Goal: Information Seeking & Learning: Learn about a topic

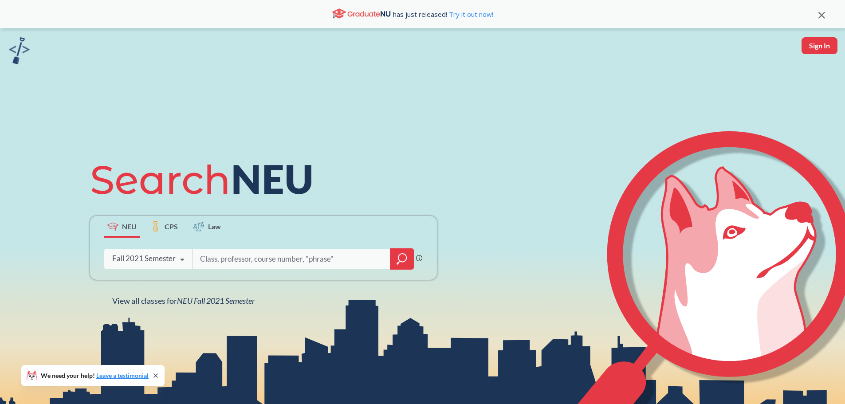
click at [182, 261] on icon at bounding box center [182, 259] width 17 height 25
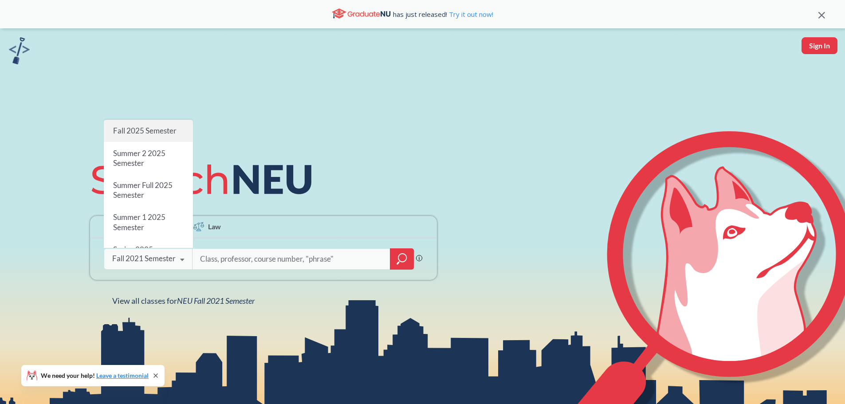
click at [137, 126] on span "Fall 2025 Semester" at bounding box center [144, 130] width 63 height 9
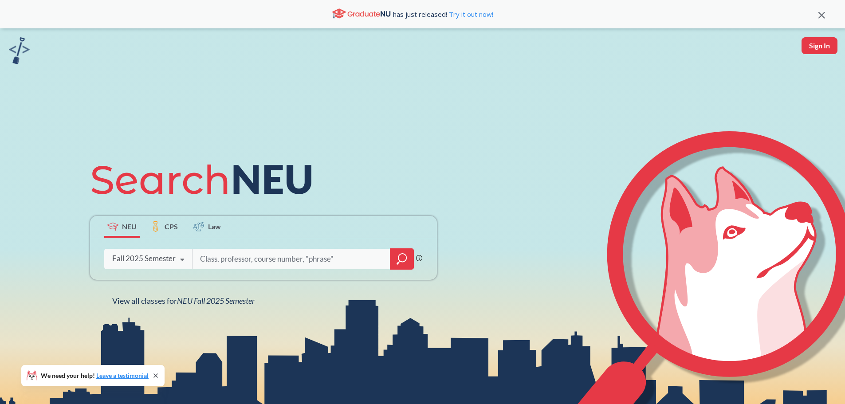
click at [234, 259] on input "search" at bounding box center [291, 259] width 184 height 19
click at [265, 260] on input "search" at bounding box center [291, 259] width 184 height 19
paste input "Managing the Global Enterprise"
type input "Managing the Global Enterprise"
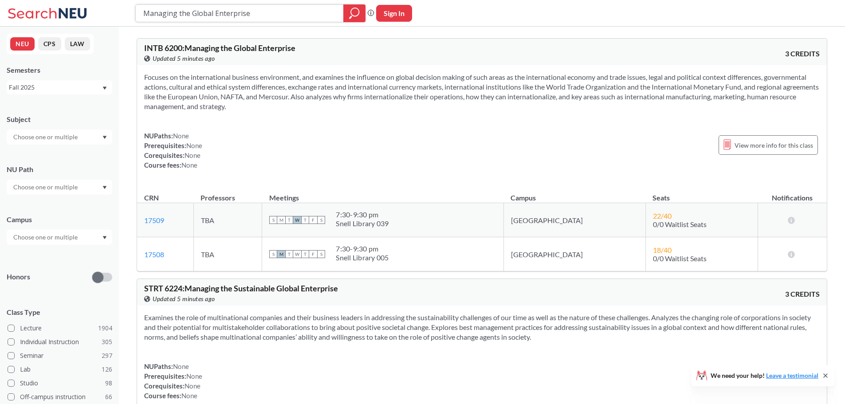
drag, startPoint x: 259, startPoint y: 10, endPoint x: 121, endPoint y: 10, distance: 137.5
click at [121, 10] on div "Managing the Global Enterprise Phrase search guarantees the exact search appear…" at bounding box center [422, 13] width 845 height 27
paste input "Cultural Aspects of International Business"
type input "Cultural Aspects of International Business"
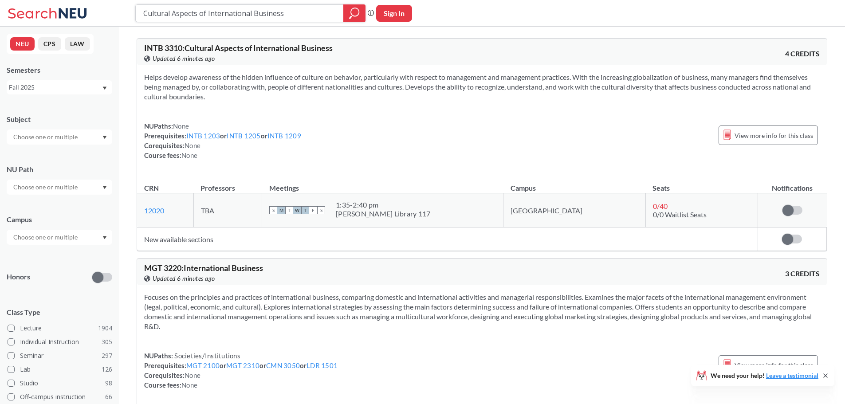
click at [286, 19] on input "Cultural Aspects of International Business" at bounding box center [239, 13] width 195 height 15
click at [349, 14] on icon "magnifying glass" at bounding box center [354, 13] width 11 height 12
click at [297, 14] on input "Cultural Aspects of International Business" at bounding box center [239, 13] width 195 height 15
drag, startPoint x: 291, startPoint y: 15, endPoint x: 122, endPoint y: 14, distance: 169.4
click at [122, 14] on div "Cultural Aspects of International Business Phrase search guarantees the exact s…" at bounding box center [422, 13] width 845 height 27
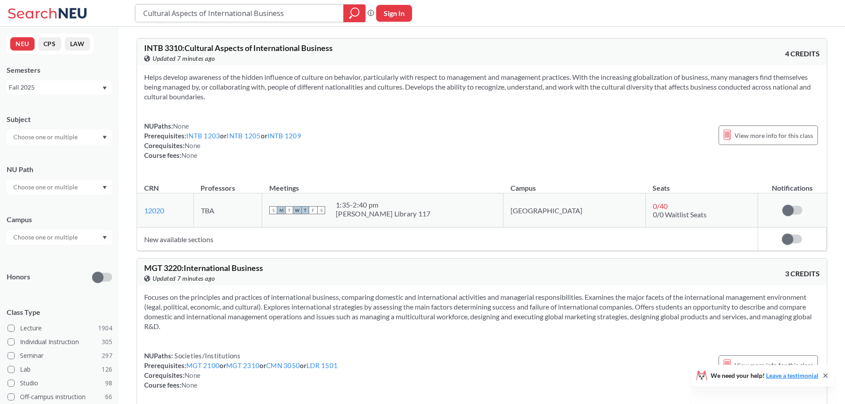
paste input "International Financial Management"
type input "International Financial Management"
click at [350, 15] on icon "magnifying glass" at bounding box center [354, 13] width 11 height 12
